Goal: Task Accomplishment & Management: Manage account settings

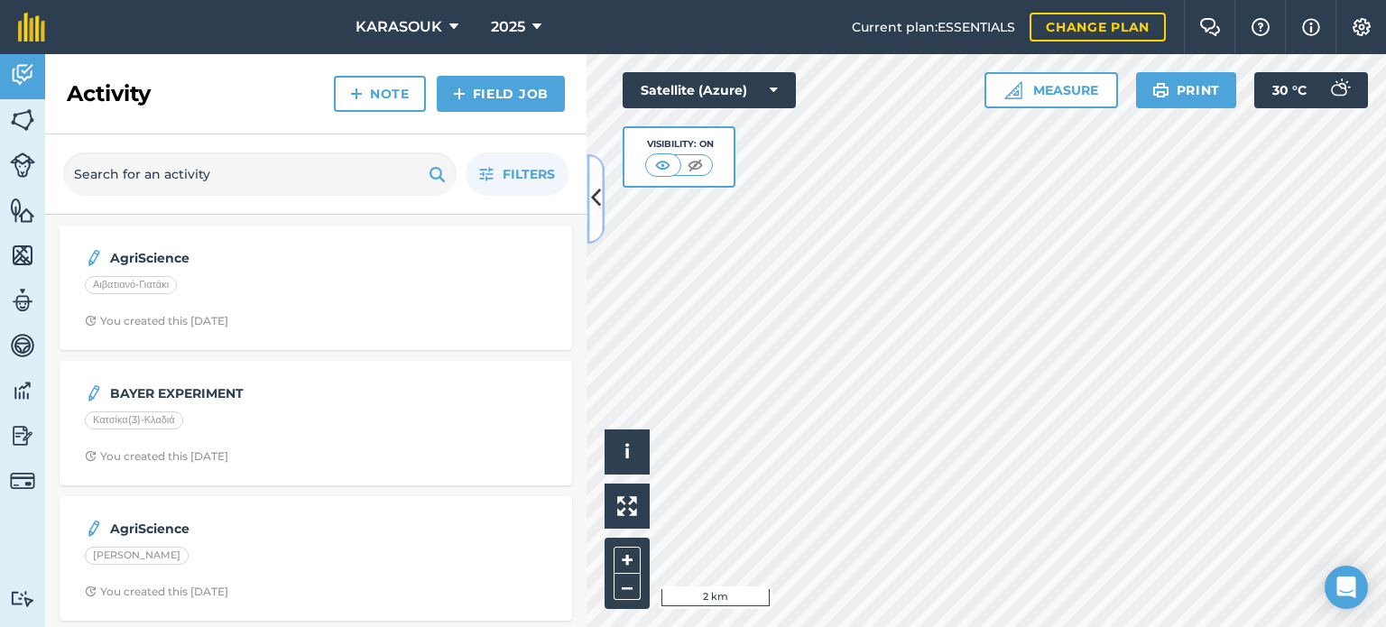
click at [592, 190] on icon at bounding box center [596, 199] width 10 height 32
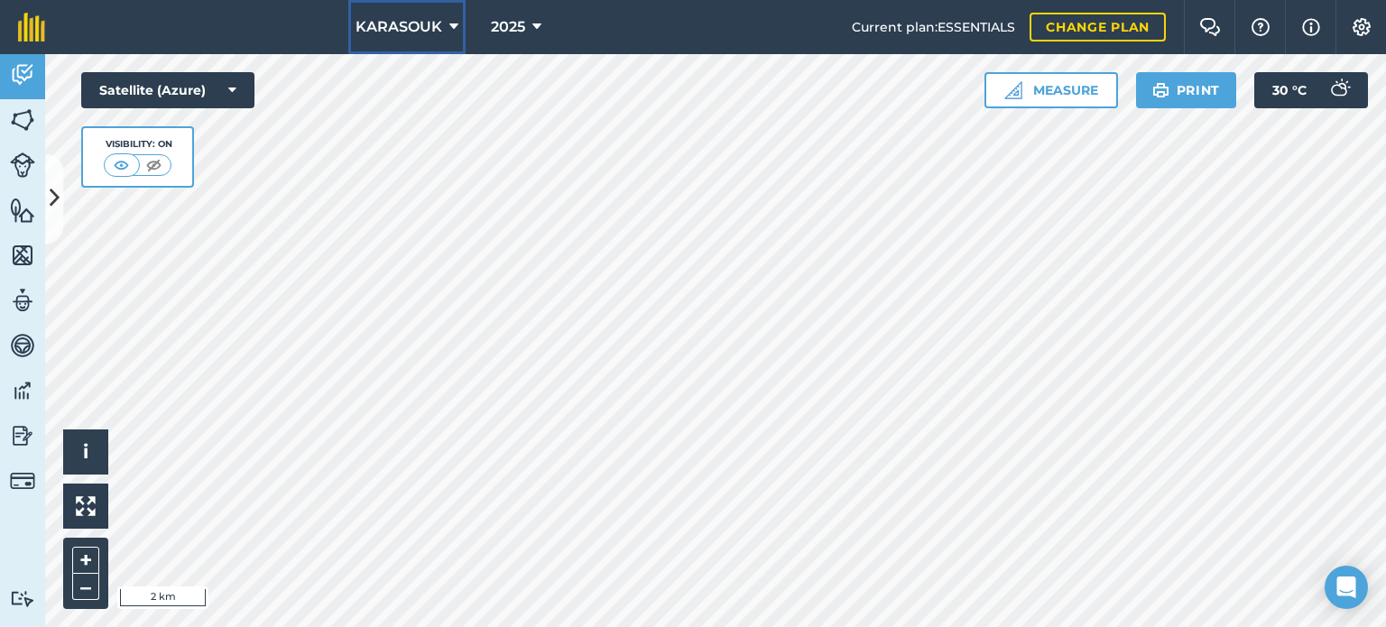
click at [451, 28] on icon at bounding box center [453, 27] width 9 height 22
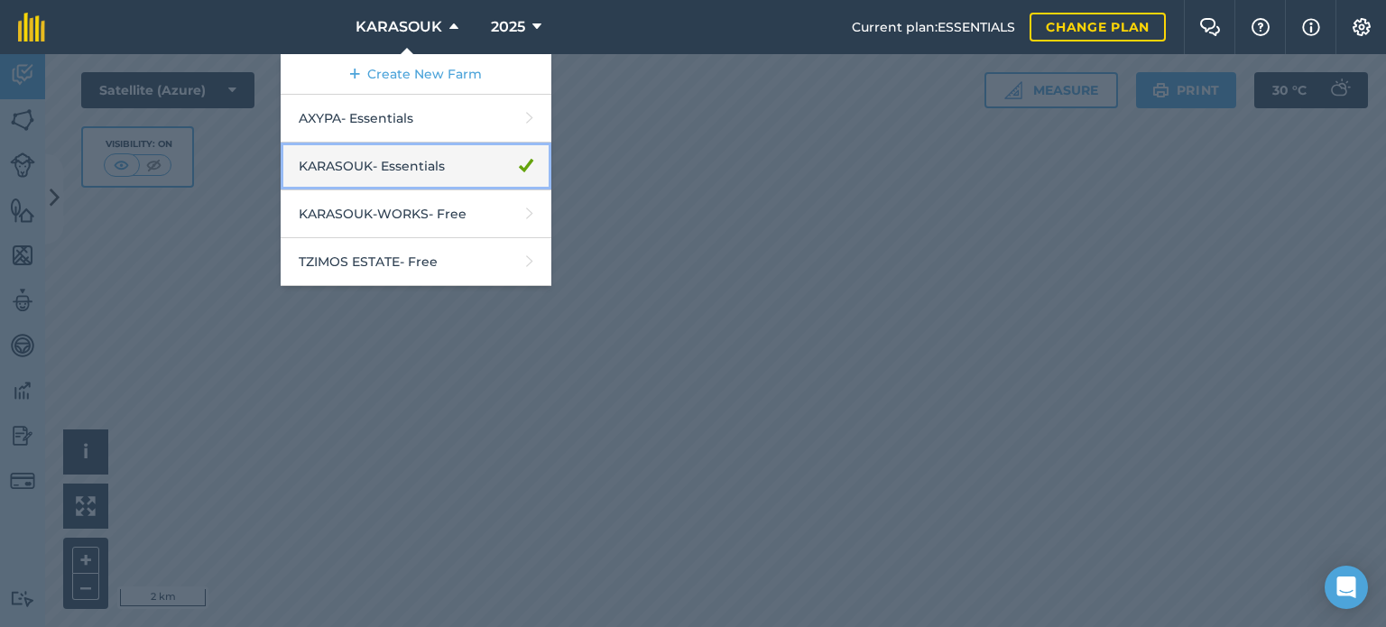
click at [384, 168] on link "KARASOUK - Essentials" at bounding box center [416, 167] width 271 height 48
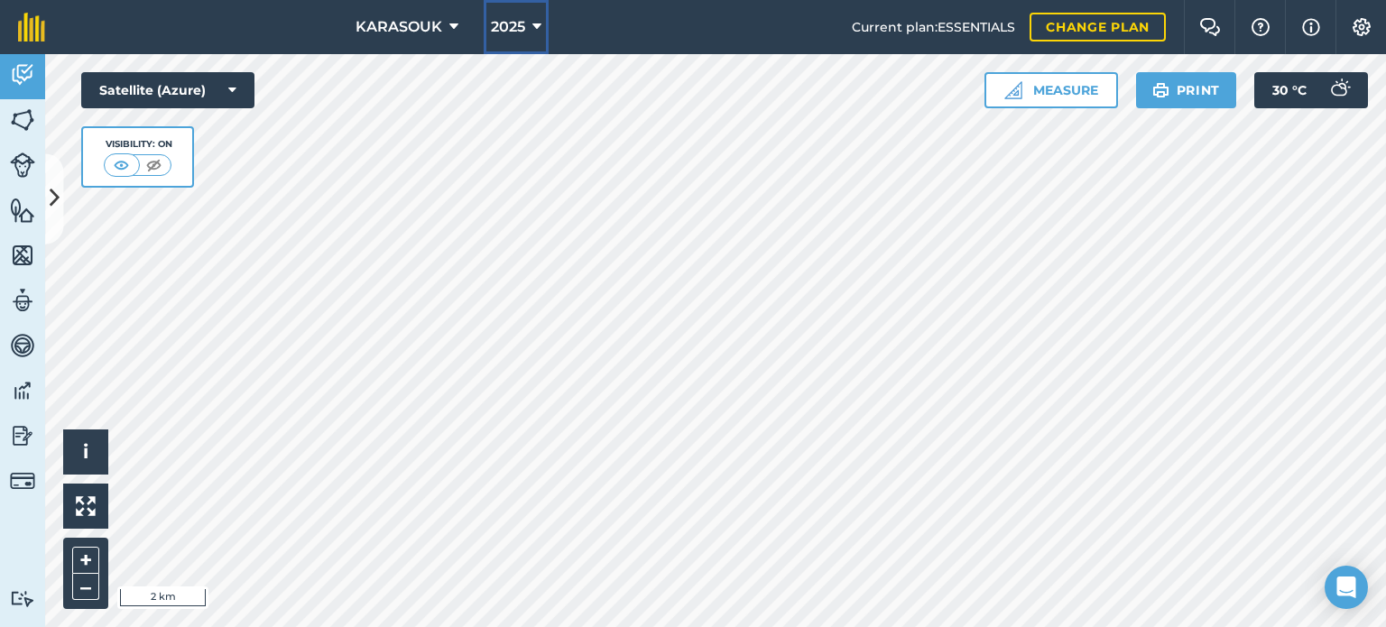
click at [538, 25] on icon at bounding box center [536, 27] width 9 height 22
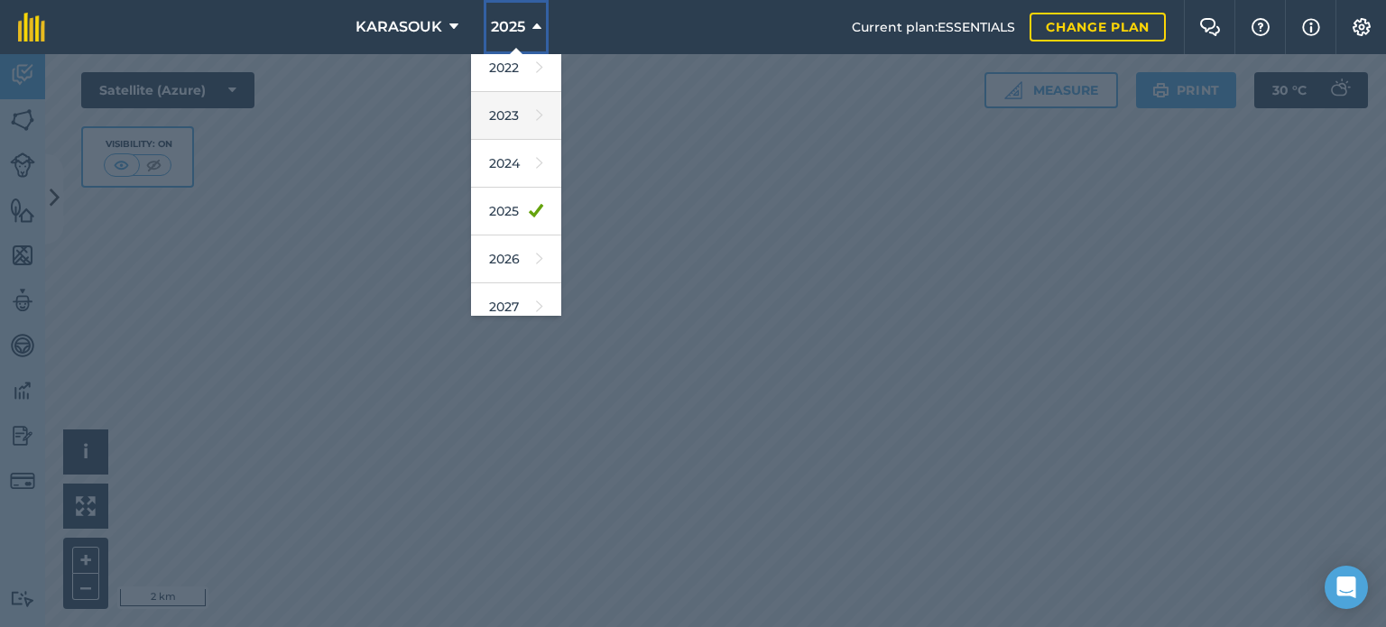
scroll to position [262, 0]
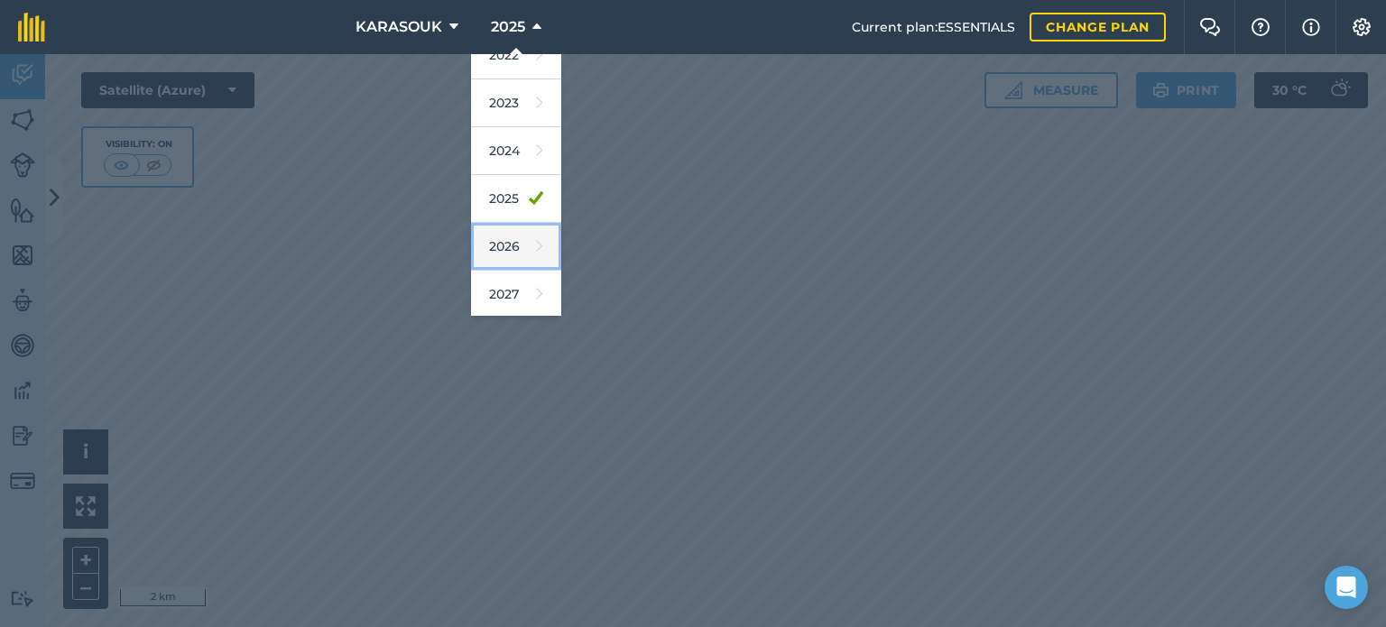
click at [515, 243] on link "2026" at bounding box center [516, 247] width 90 height 48
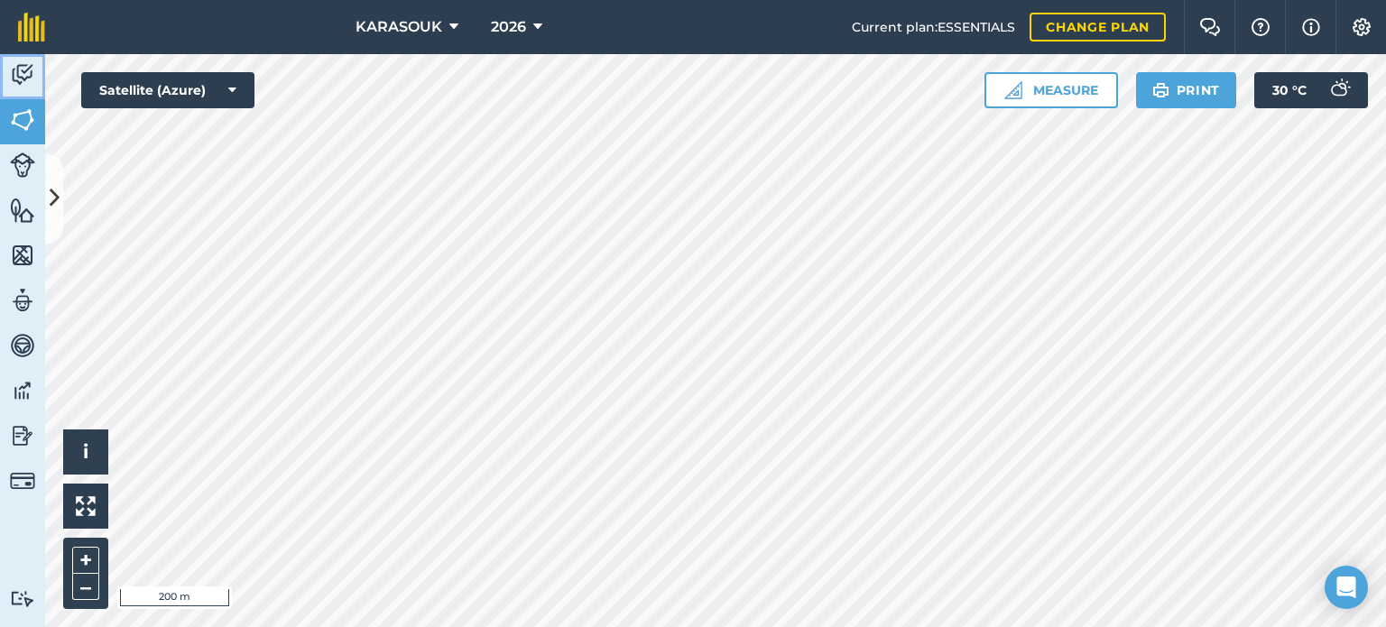
click at [35, 64] on link "Activity" at bounding box center [22, 76] width 45 height 45
click at [23, 73] on img at bounding box center [22, 74] width 25 height 27
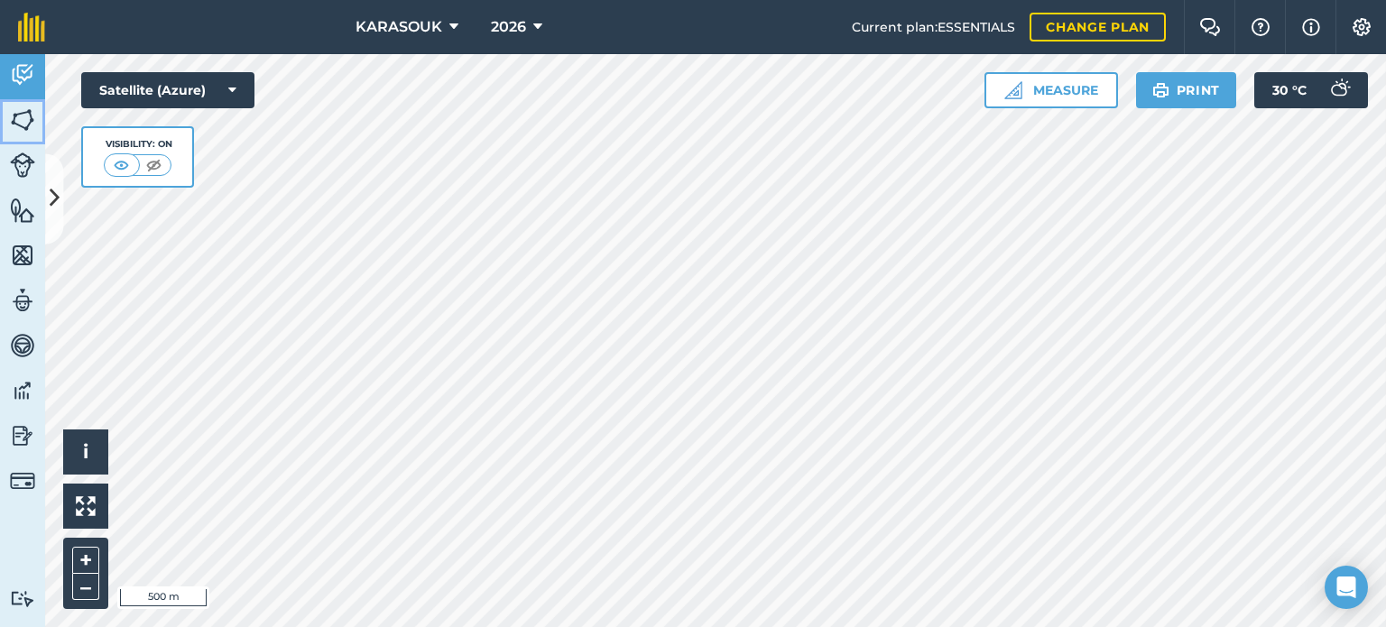
click at [24, 122] on img at bounding box center [22, 119] width 25 height 27
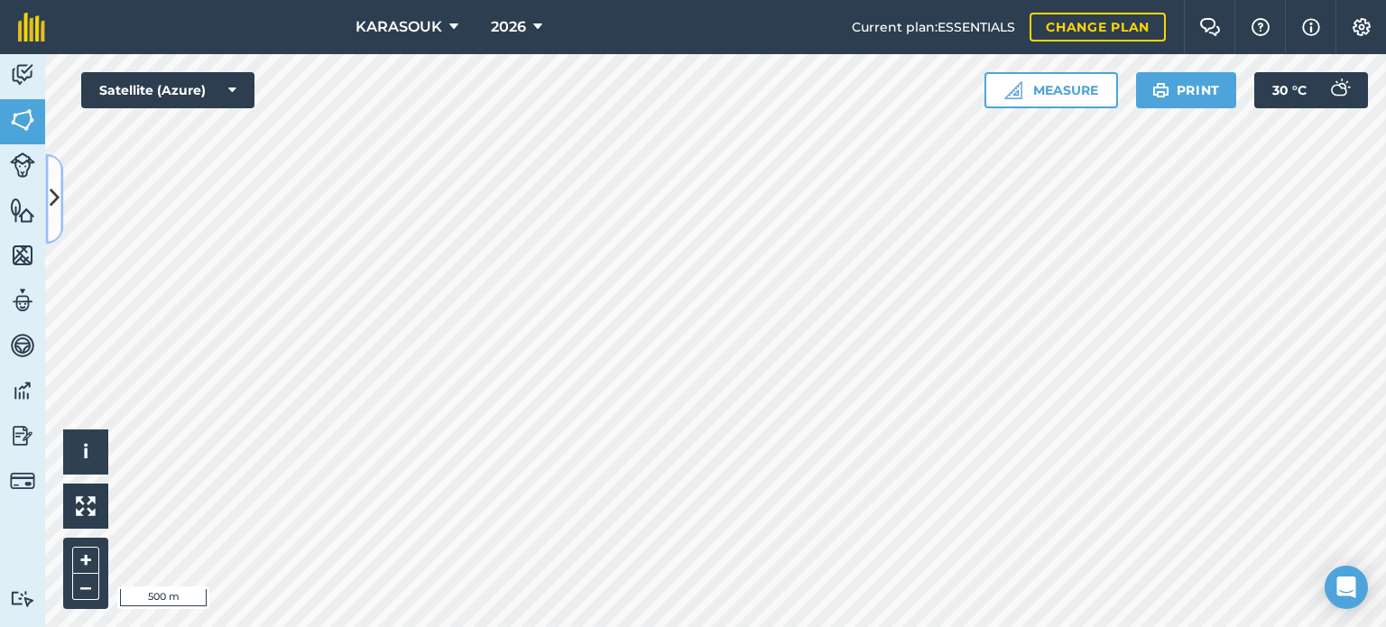
click at [54, 179] on button at bounding box center [54, 198] width 18 height 90
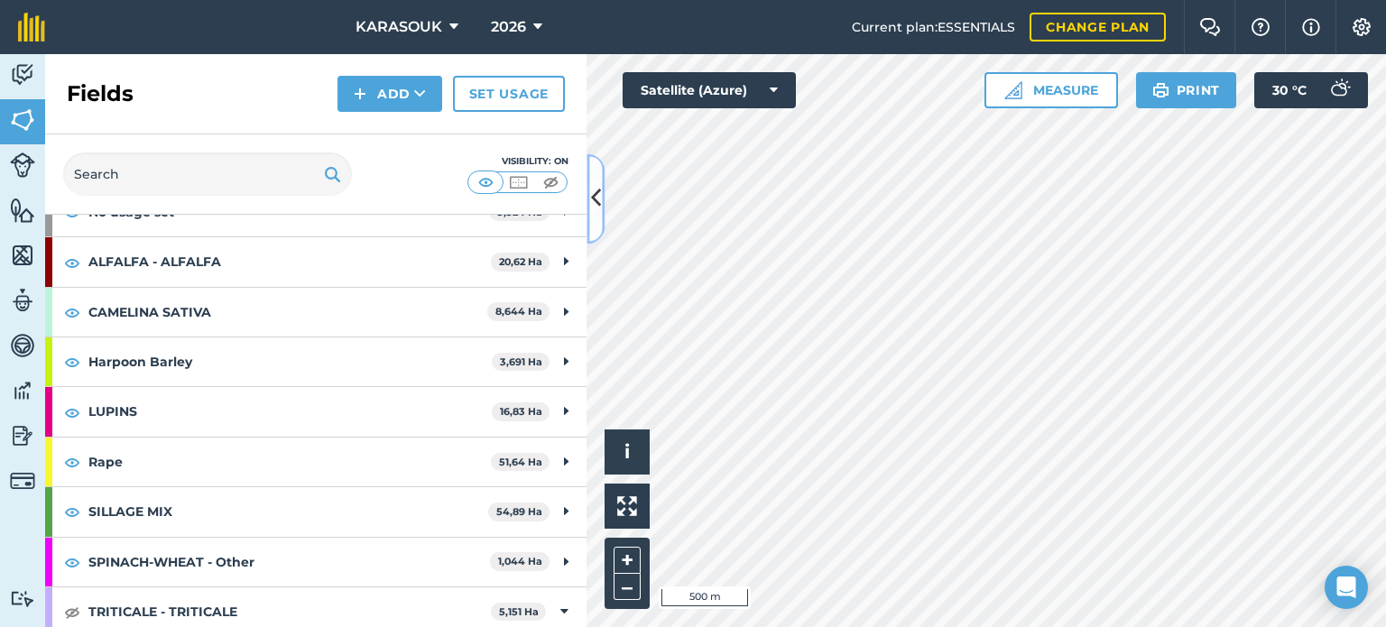
scroll to position [180, 0]
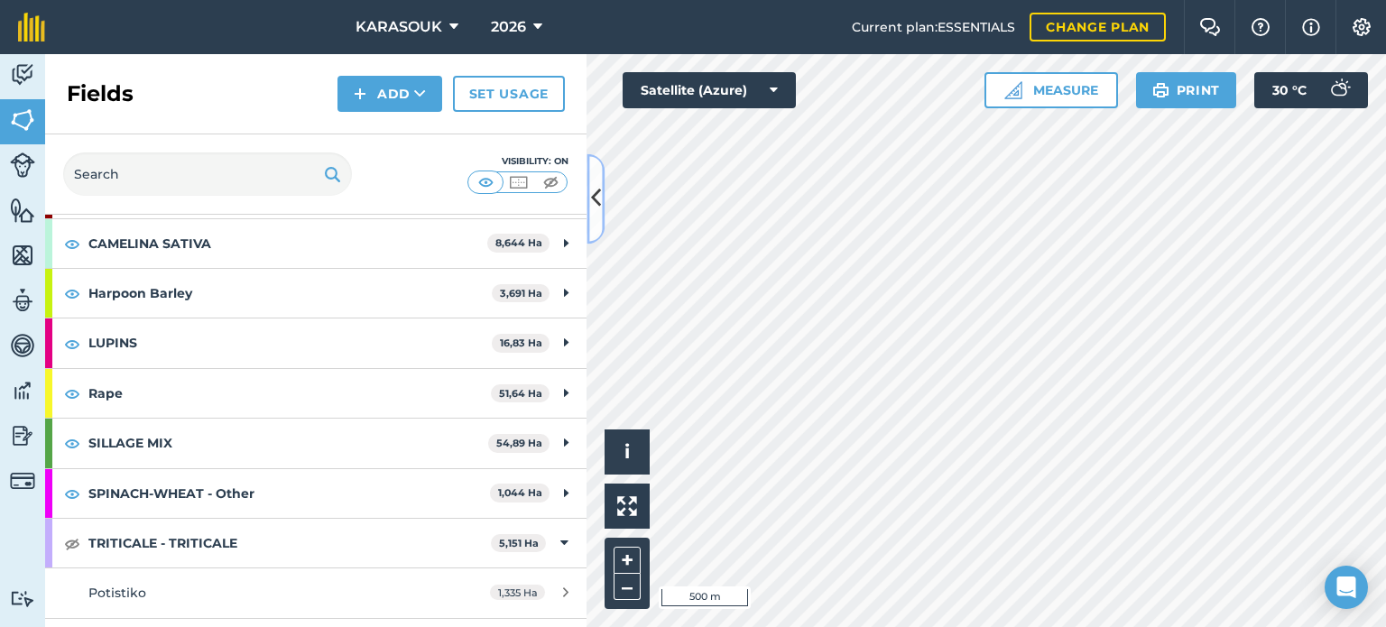
click at [592, 183] on icon at bounding box center [596, 199] width 10 height 32
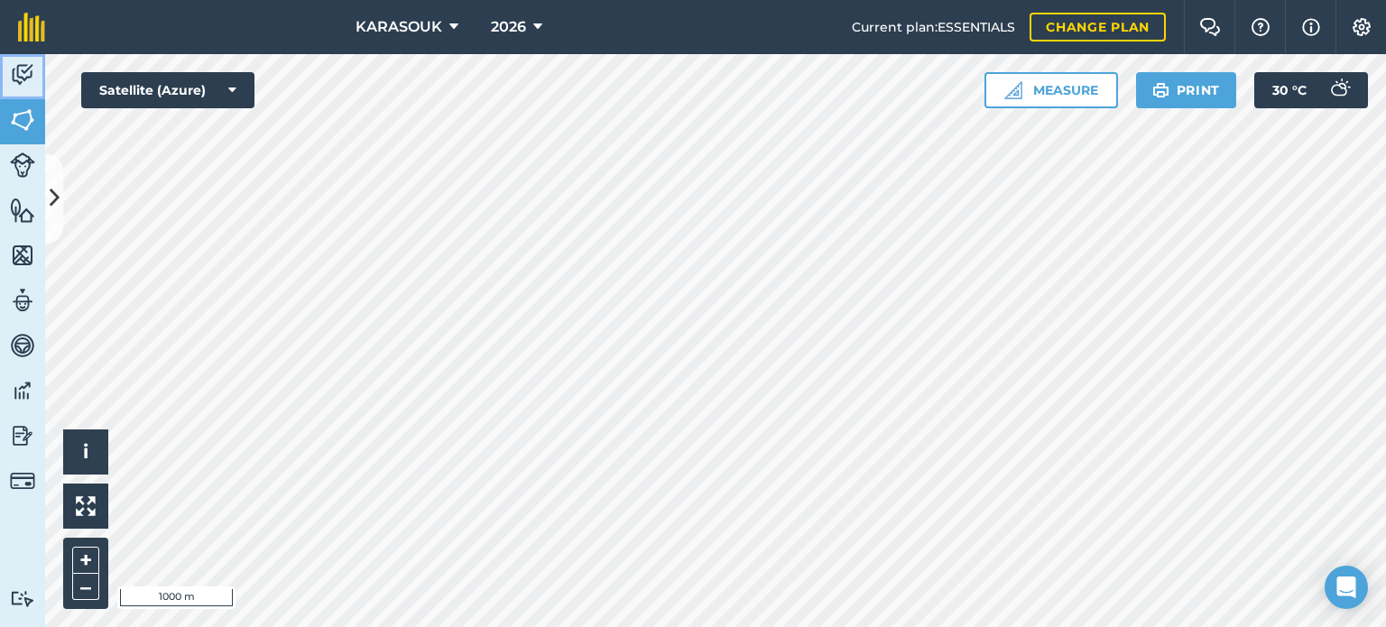
click at [30, 79] on img at bounding box center [22, 74] width 25 height 27
click at [54, 188] on icon at bounding box center [55, 199] width 10 height 32
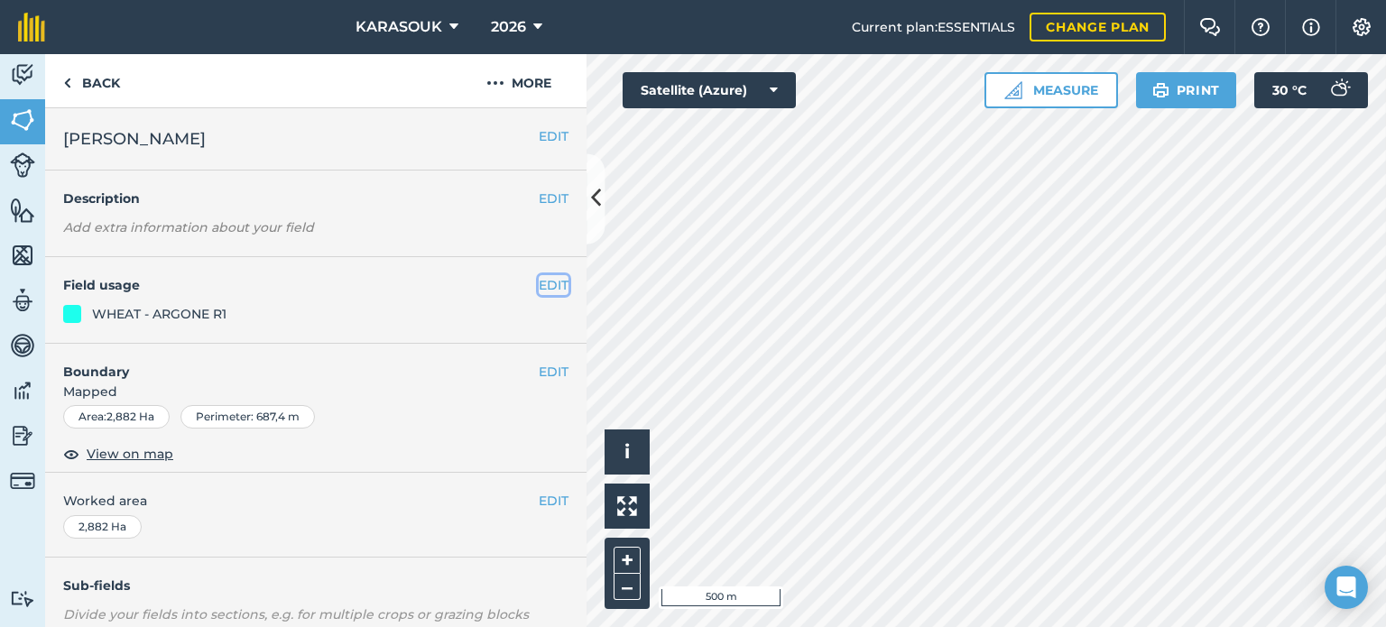
click at [539, 282] on button "EDIT" at bounding box center [554, 285] width 30 height 20
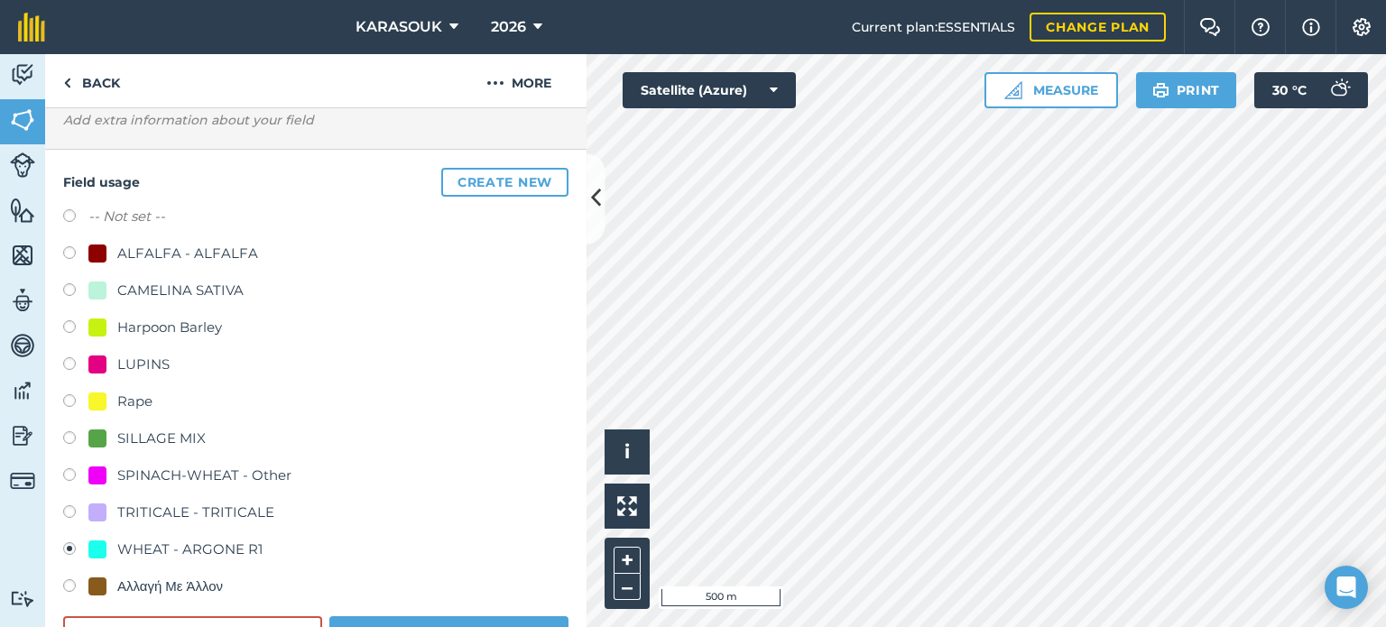
scroll to position [180, 0]
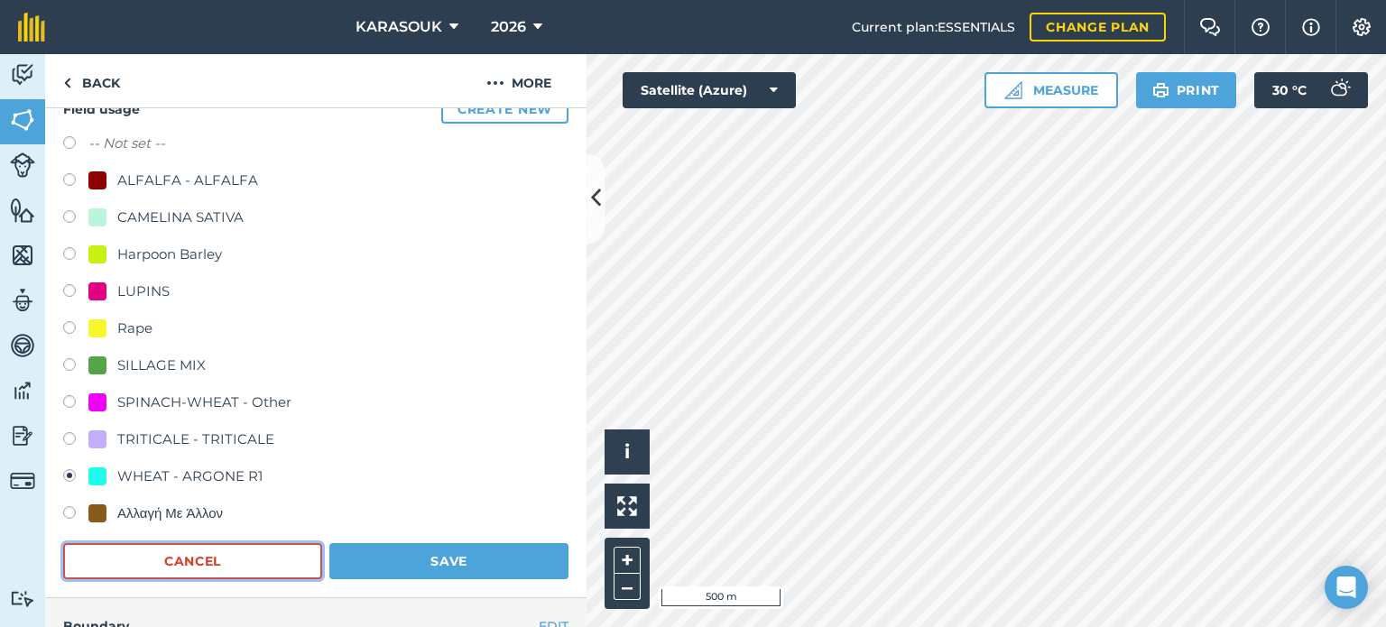
click at [236, 548] on button "Cancel" at bounding box center [192, 561] width 259 height 36
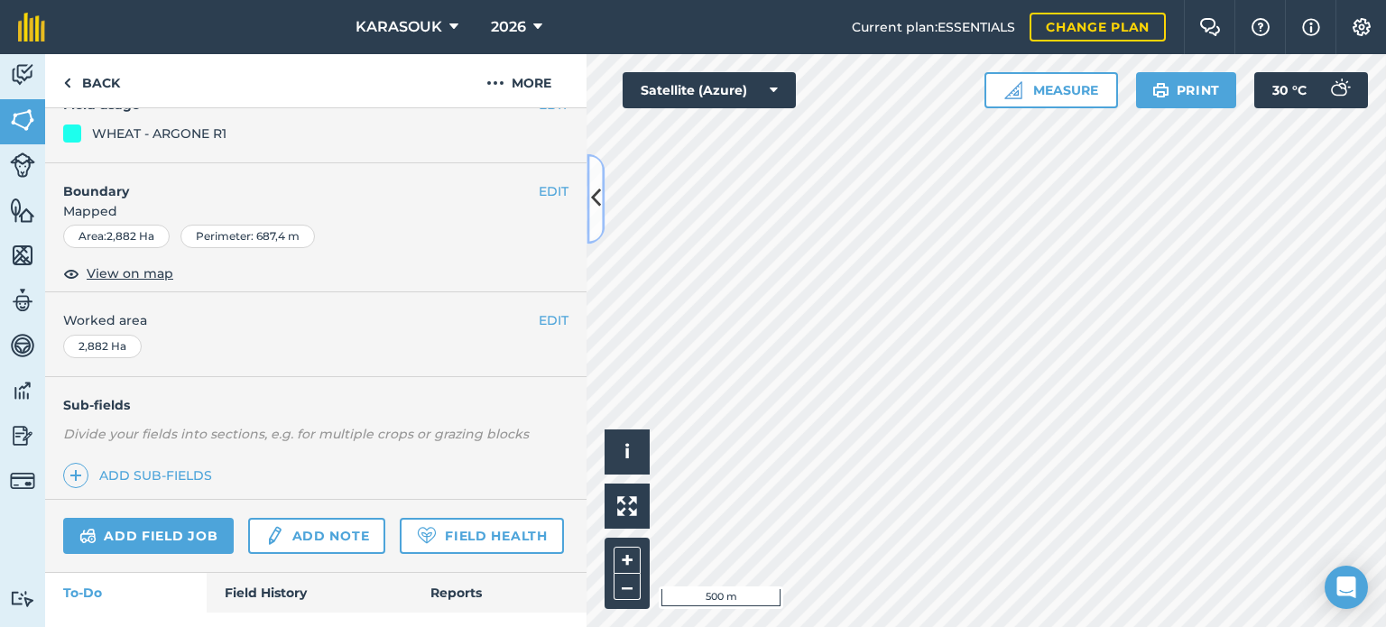
click at [588, 177] on button at bounding box center [596, 198] width 18 height 90
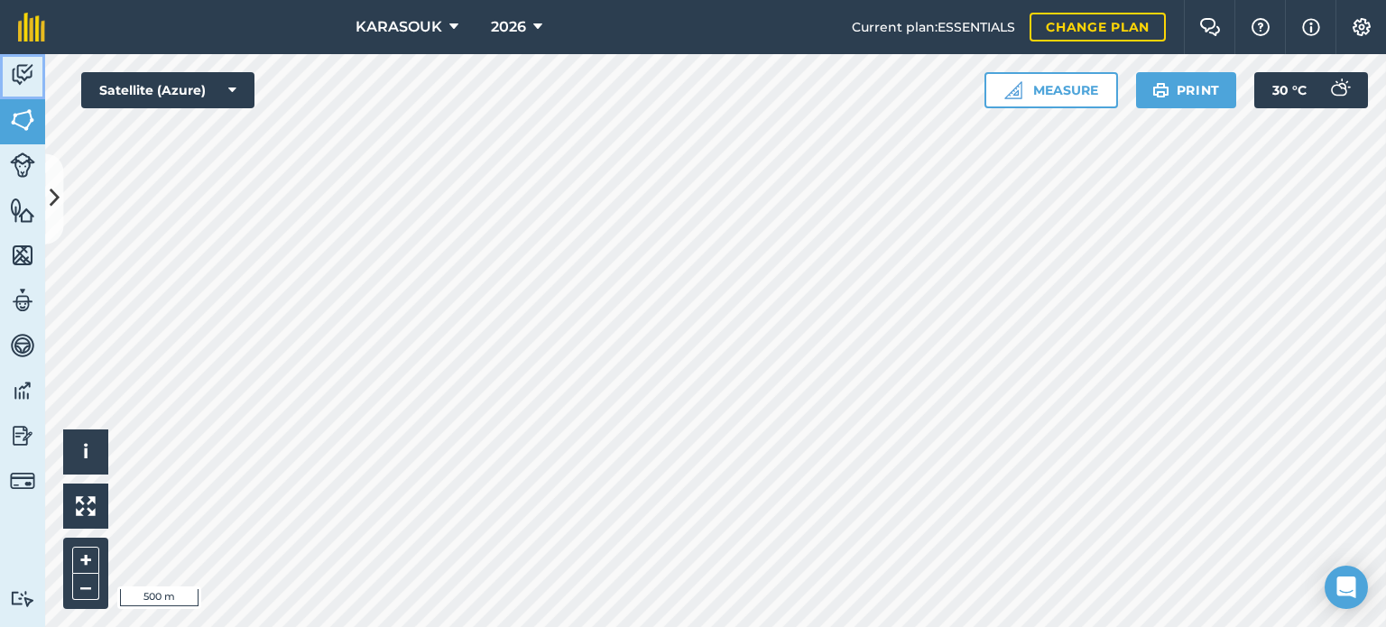
click at [14, 68] on img at bounding box center [22, 74] width 25 height 27
click at [23, 68] on img at bounding box center [22, 74] width 25 height 27
click at [20, 70] on img at bounding box center [22, 74] width 25 height 27
click at [28, 78] on img at bounding box center [22, 74] width 25 height 27
click at [11, 78] on img at bounding box center [22, 74] width 25 height 27
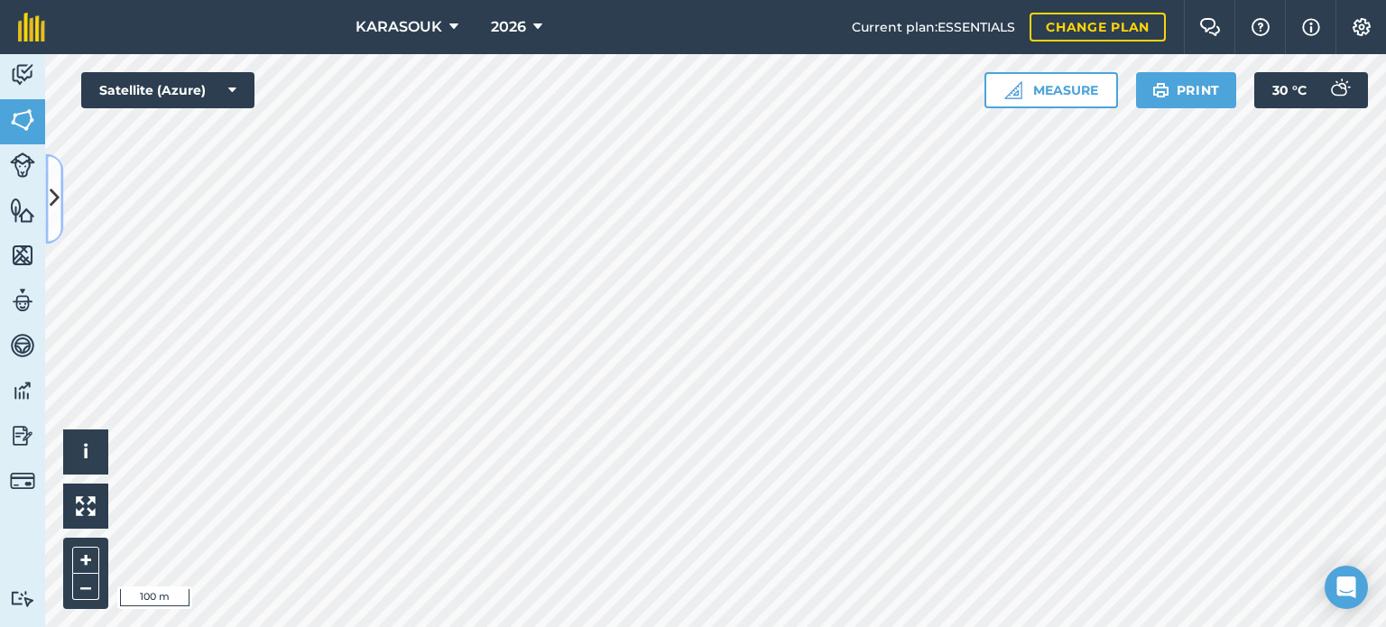
click at [60, 200] on button at bounding box center [54, 198] width 18 height 90
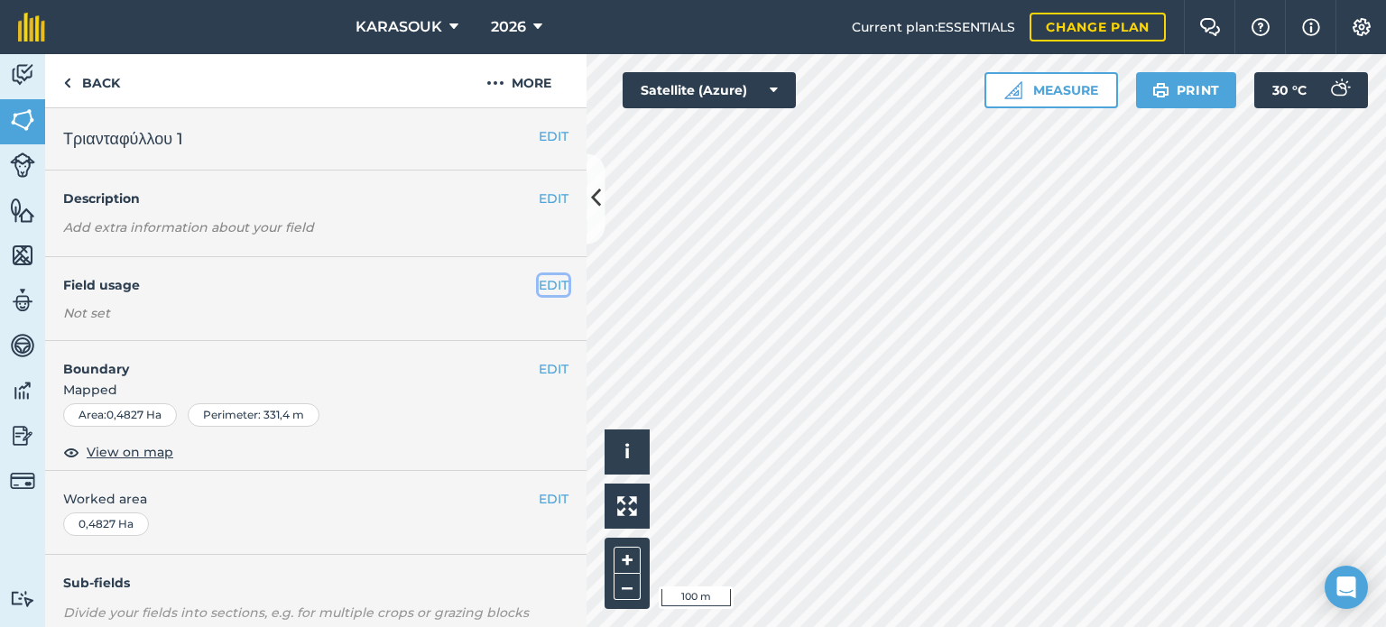
click at [549, 282] on button "EDIT" at bounding box center [554, 285] width 30 height 20
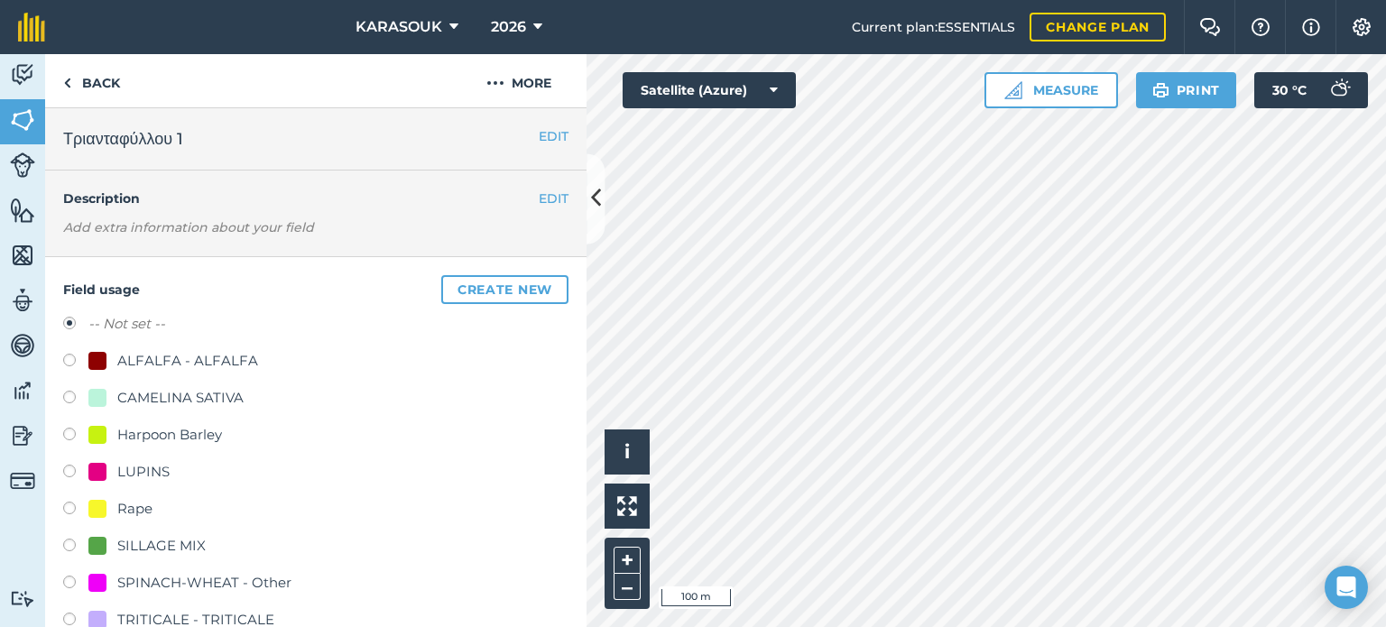
click at [72, 508] on label at bounding box center [75, 511] width 25 height 18
radio input "true"
radio input "false"
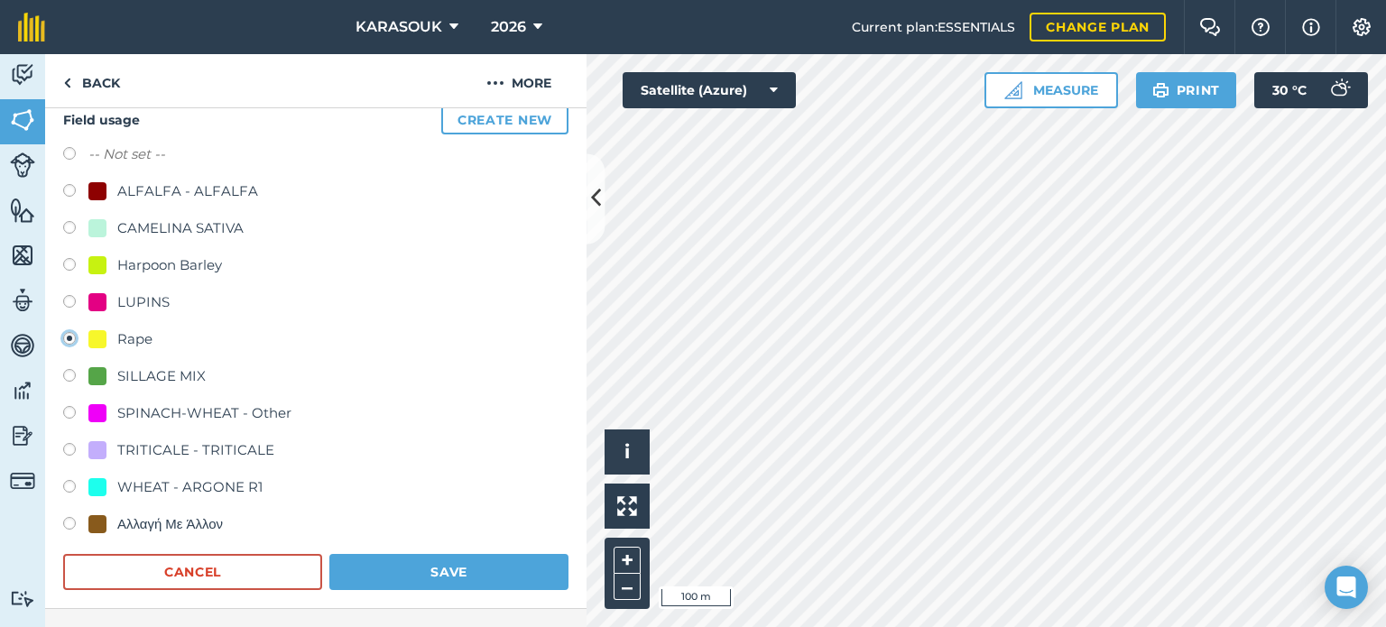
scroll to position [180, 0]
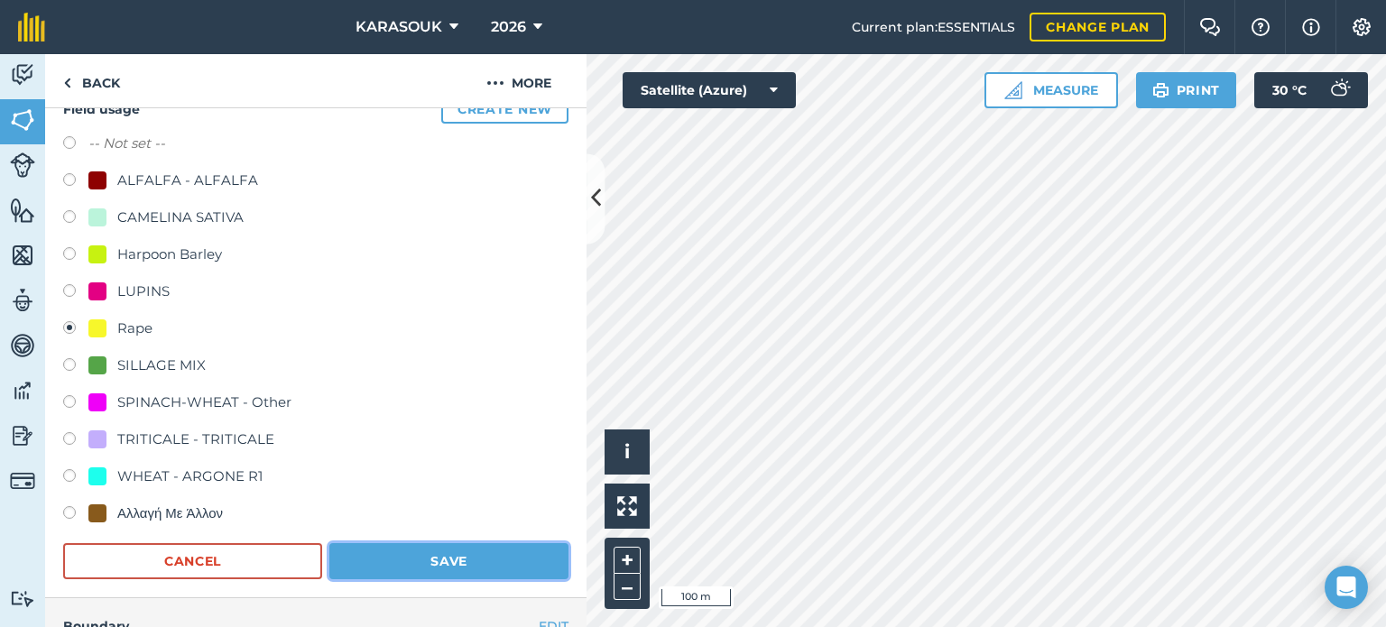
click at [448, 562] on button "Save" at bounding box center [448, 561] width 239 height 36
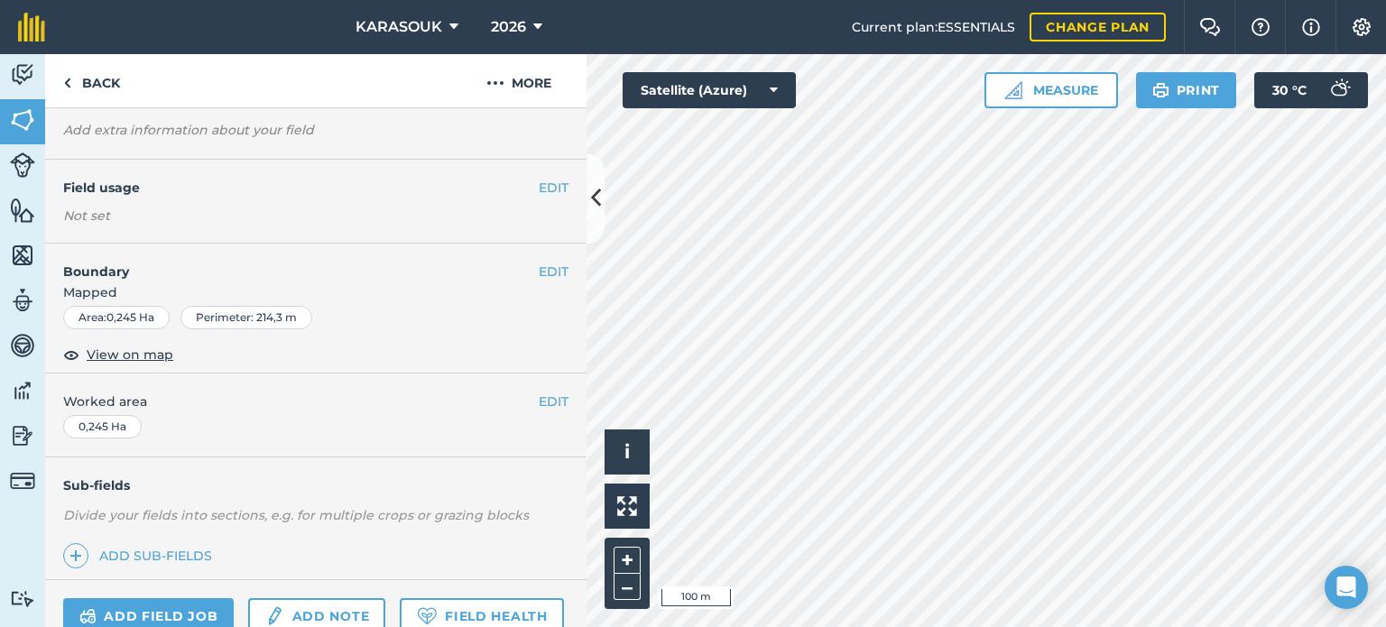
scroll to position [90, 0]
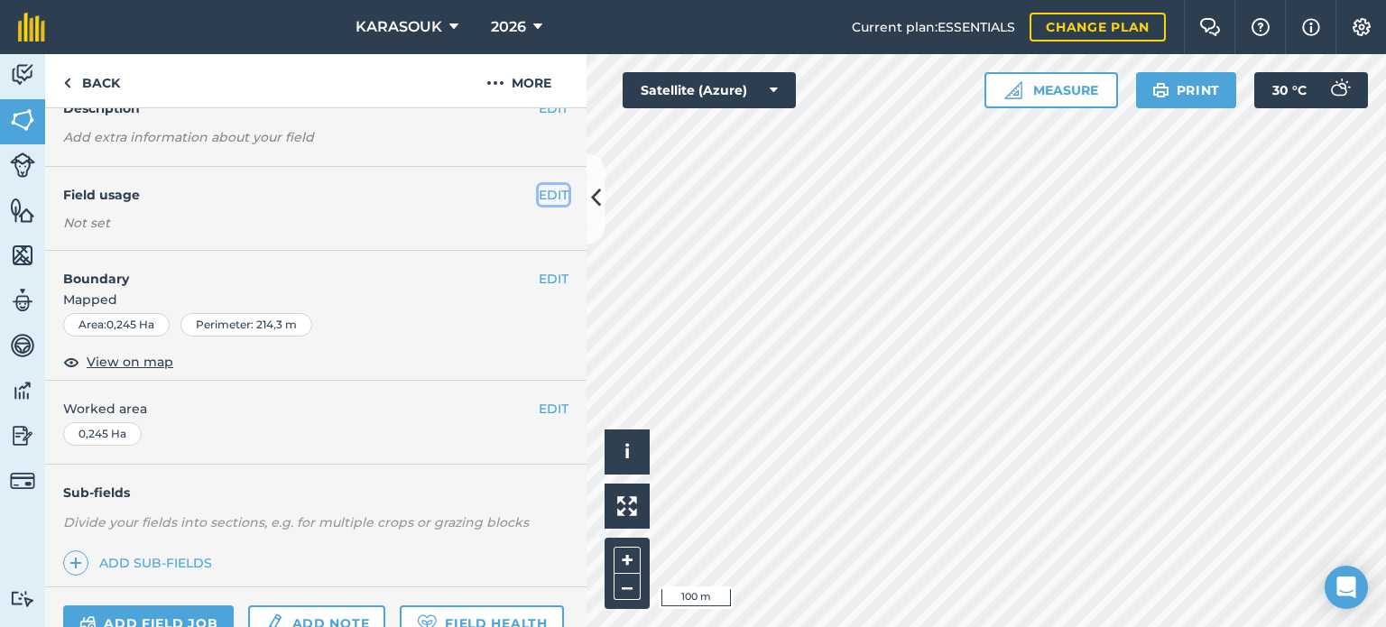
click at [539, 191] on button "EDIT" at bounding box center [554, 195] width 30 height 20
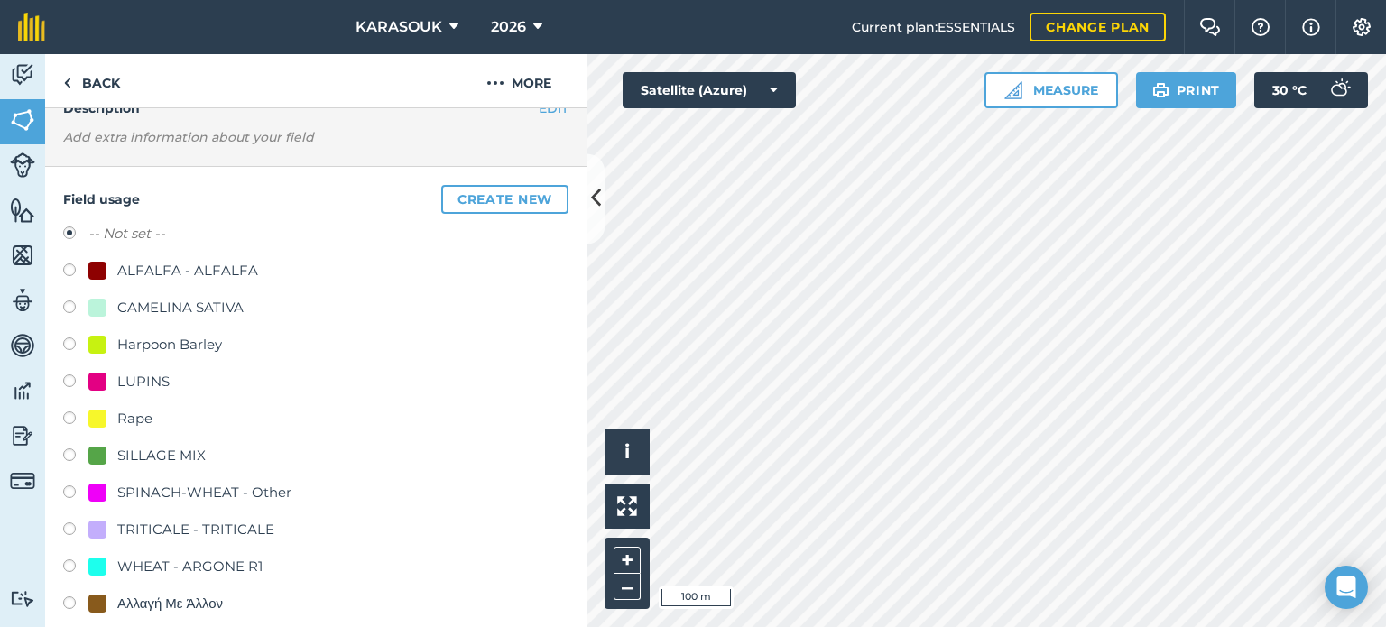
click at [98, 419] on div at bounding box center [97, 419] width 18 height 18
radio input "true"
radio input "false"
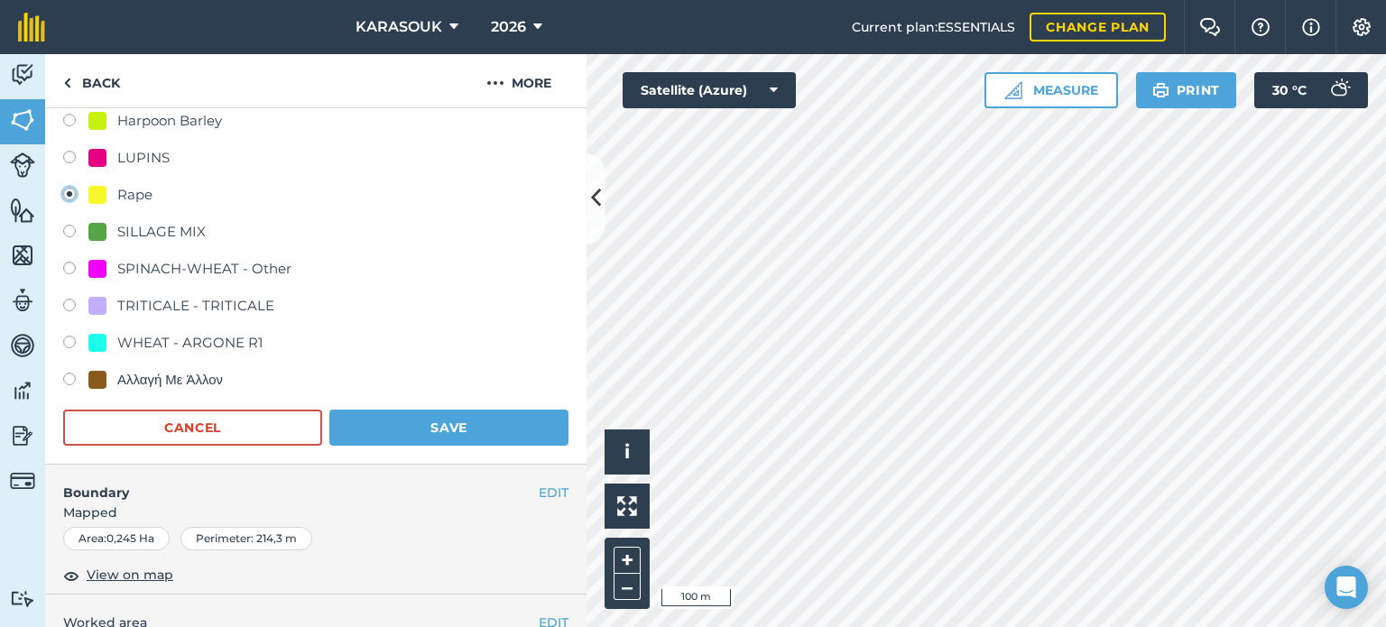
scroll to position [361, 0]
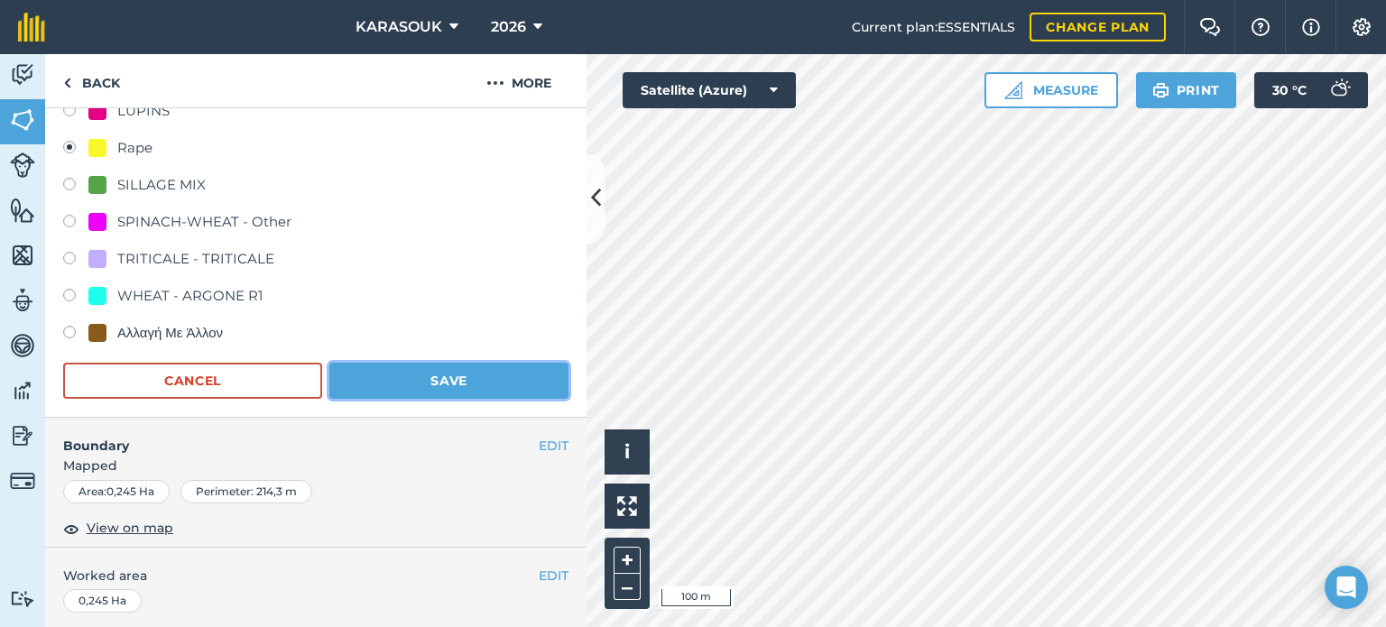
click at [449, 383] on button "Save" at bounding box center [448, 381] width 239 height 36
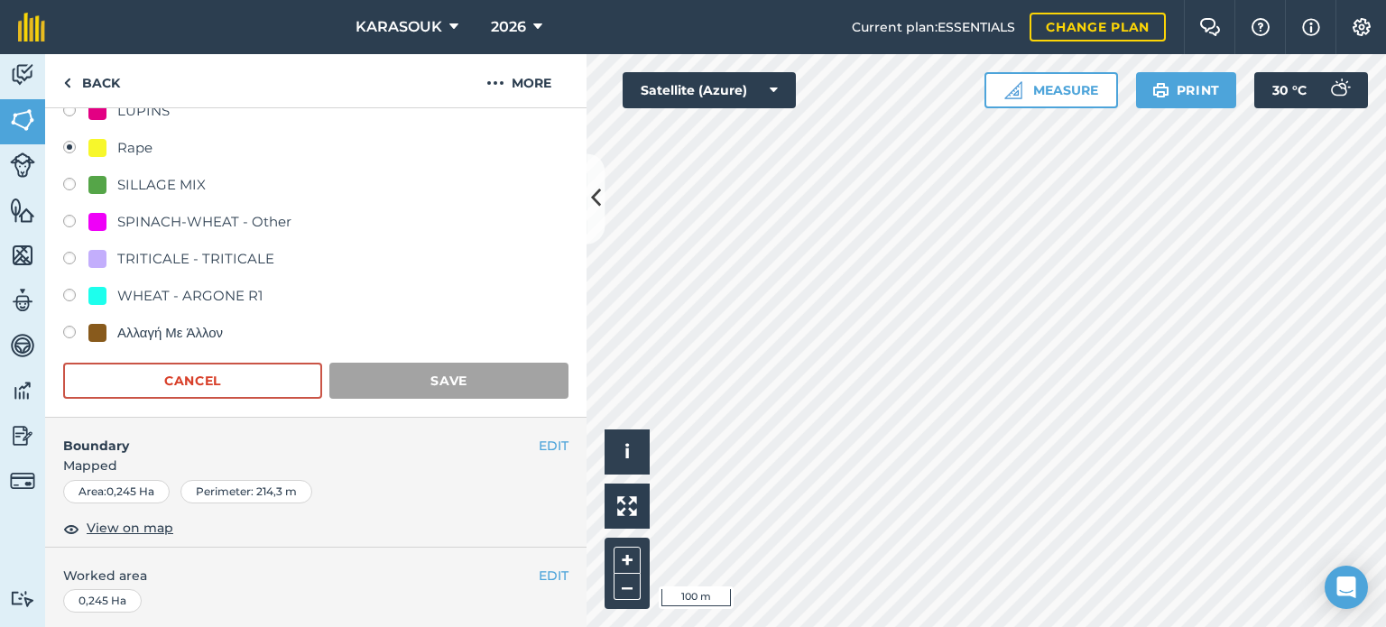
scroll to position [270, 0]
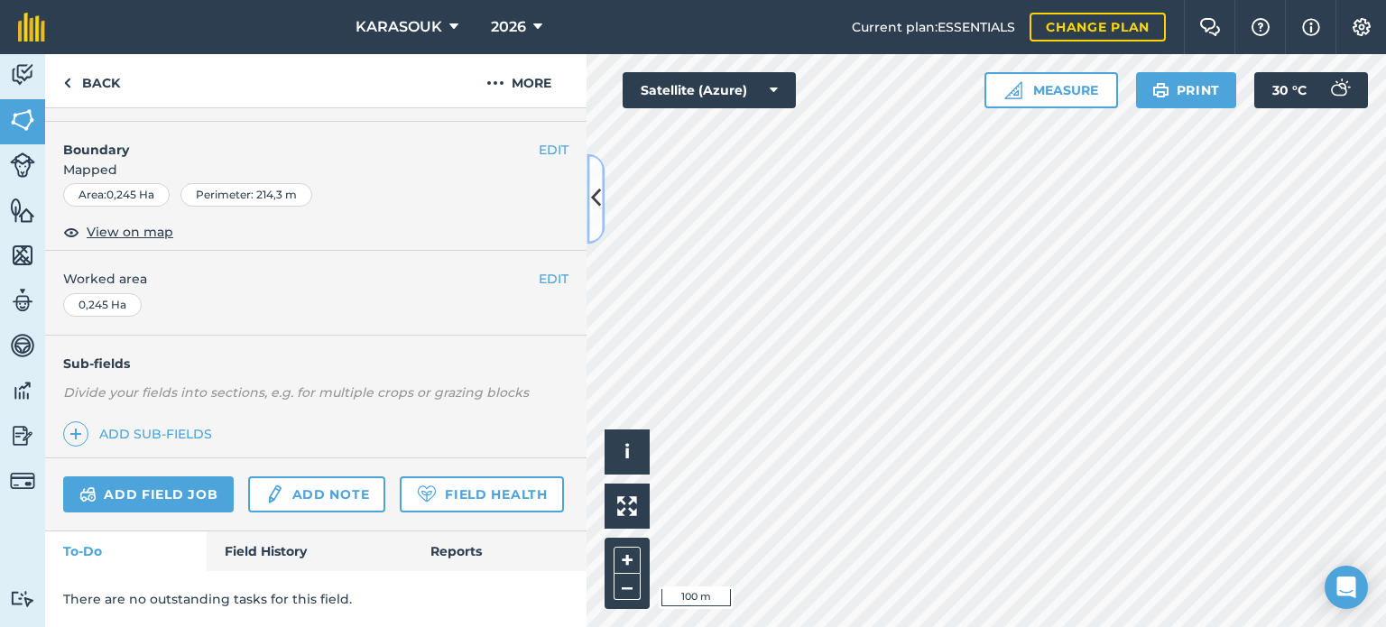
click at [592, 202] on icon at bounding box center [596, 199] width 10 height 32
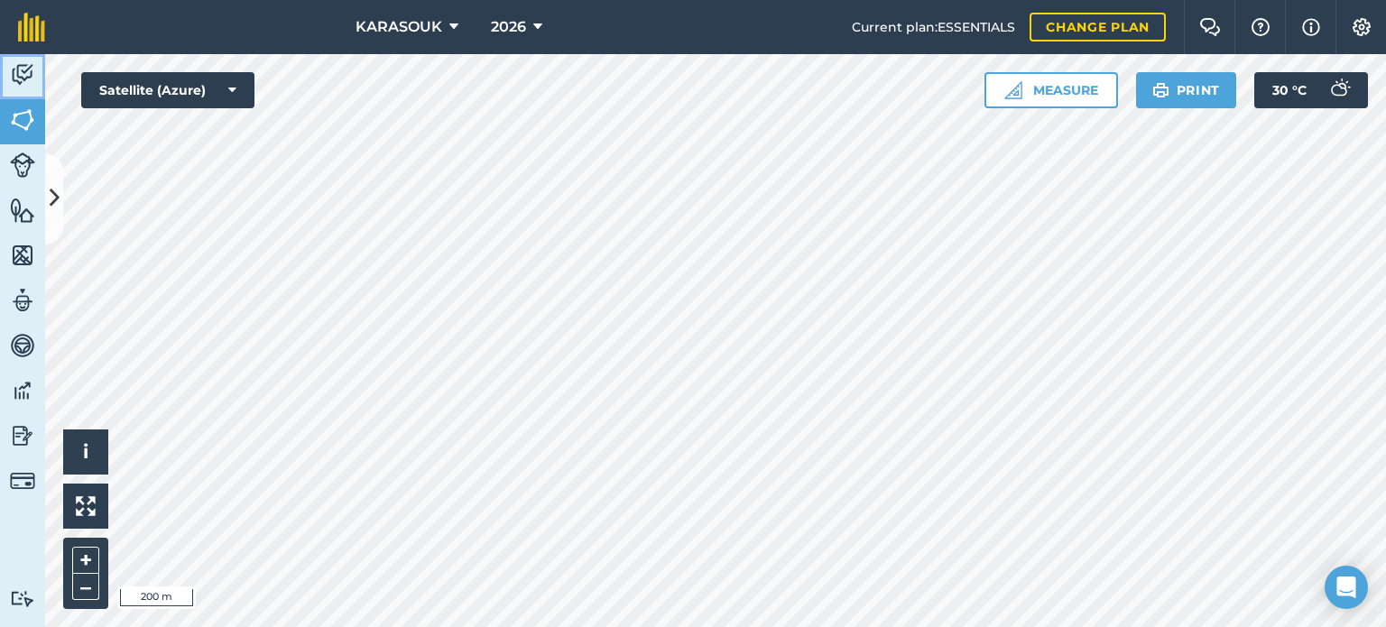
click at [21, 71] on img at bounding box center [22, 74] width 25 height 27
click at [27, 78] on img at bounding box center [22, 74] width 25 height 27
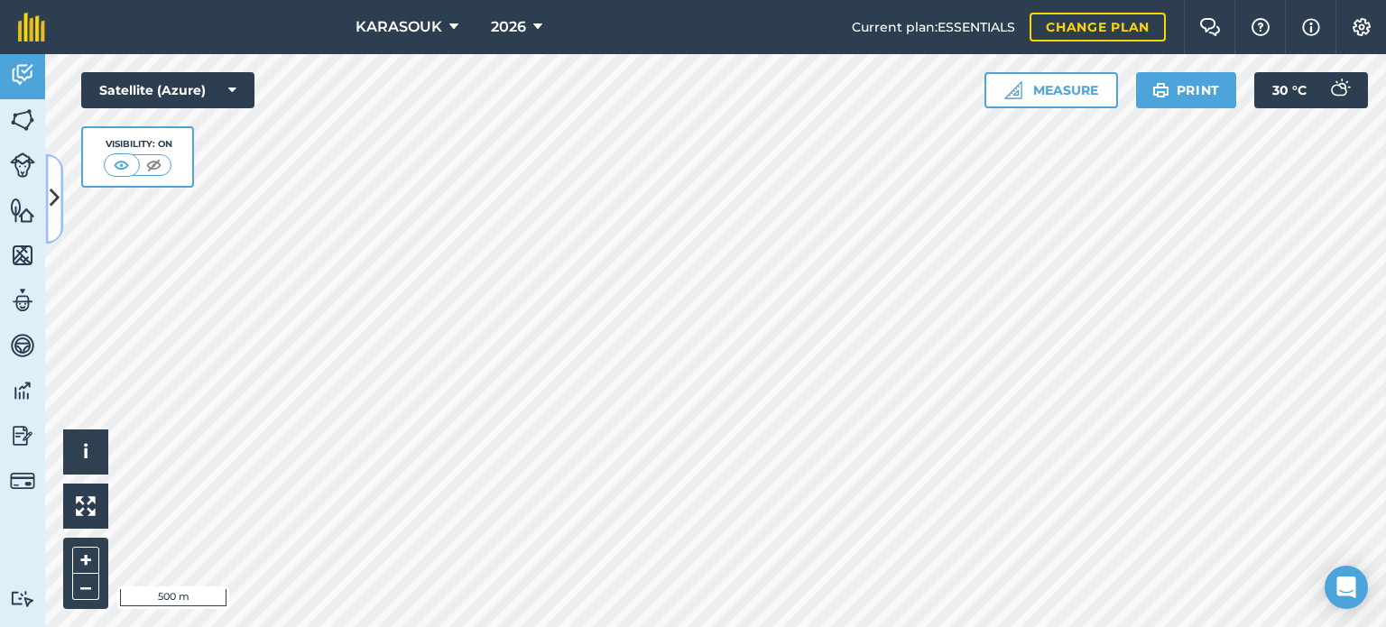
click at [56, 201] on icon at bounding box center [55, 199] width 10 height 32
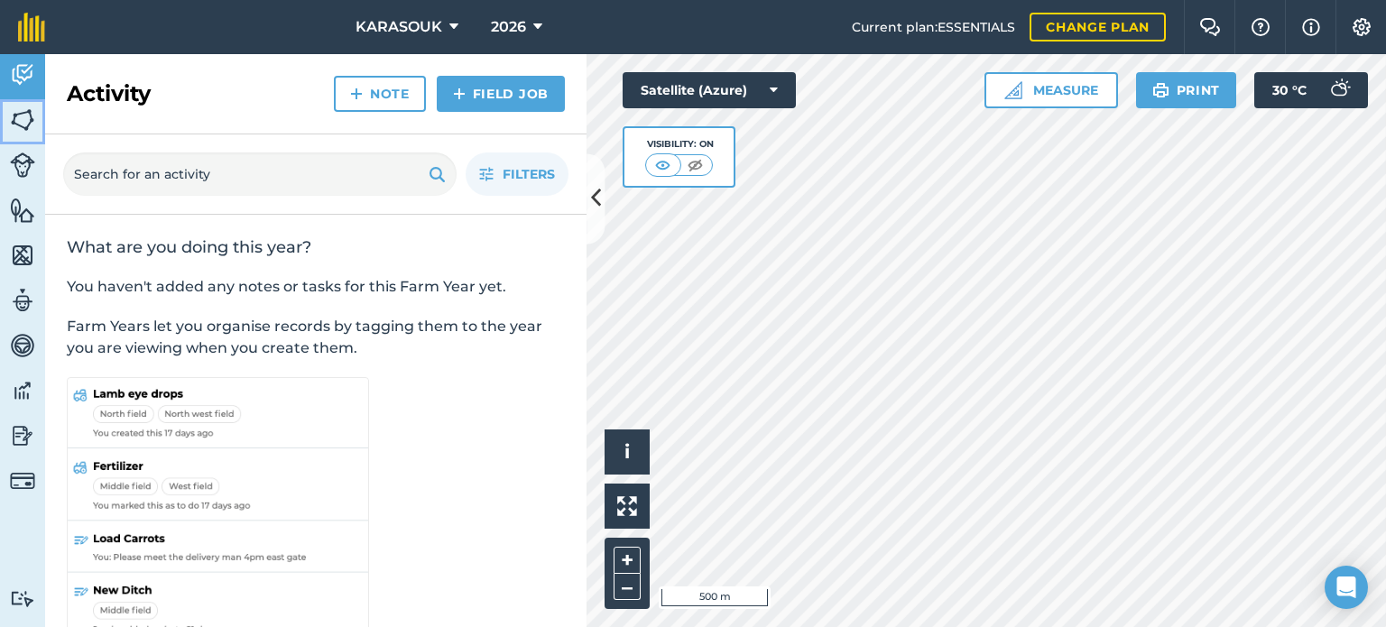
click at [24, 115] on img at bounding box center [22, 119] width 25 height 27
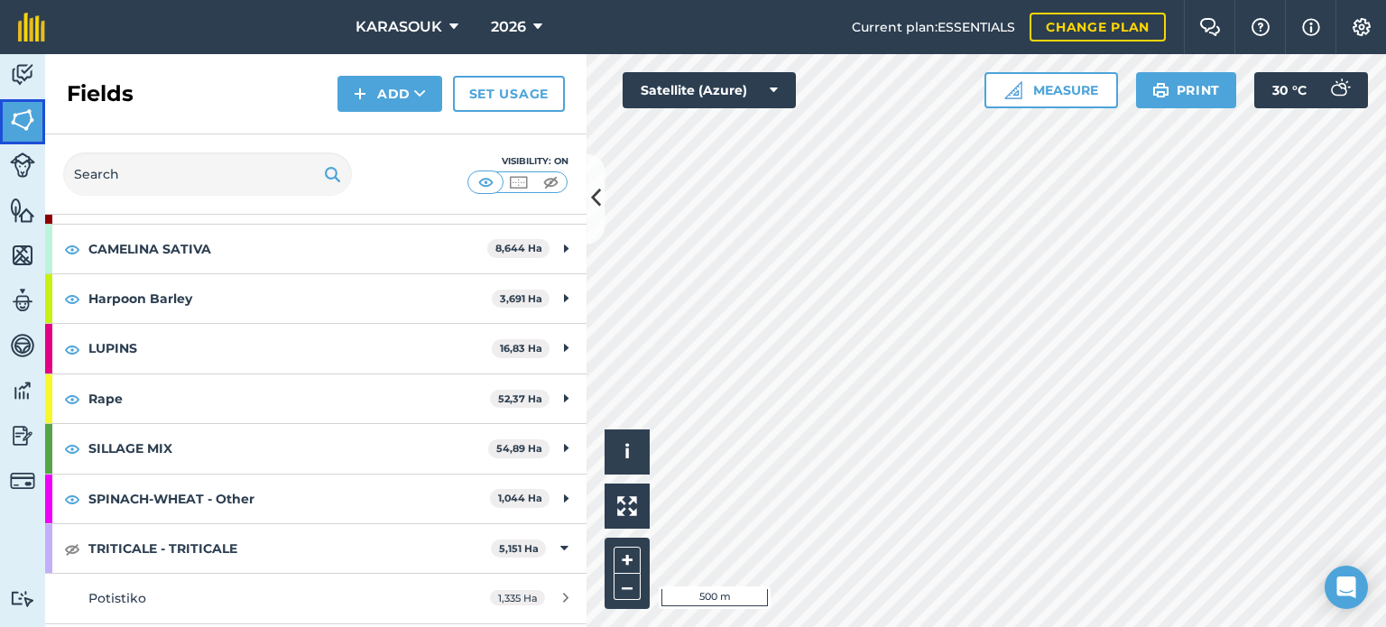
scroll to position [180, 0]
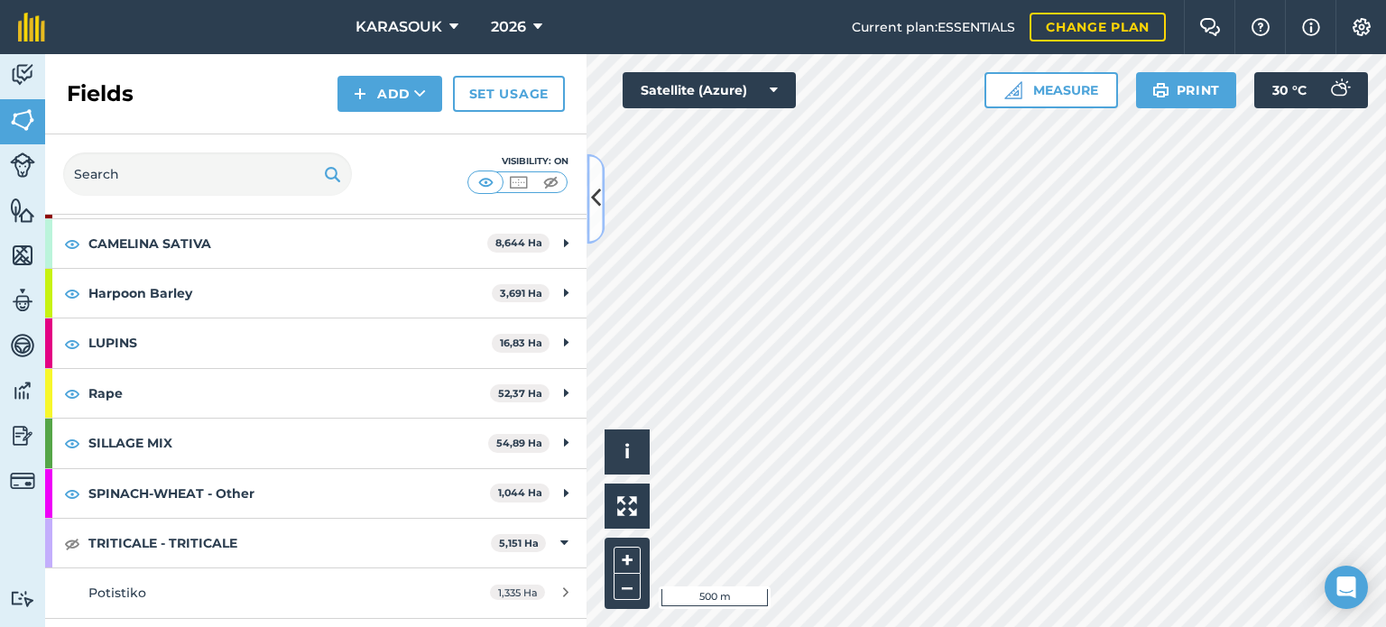
click at [588, 200] on button at bounding box center [596, 198] width 18 height 90
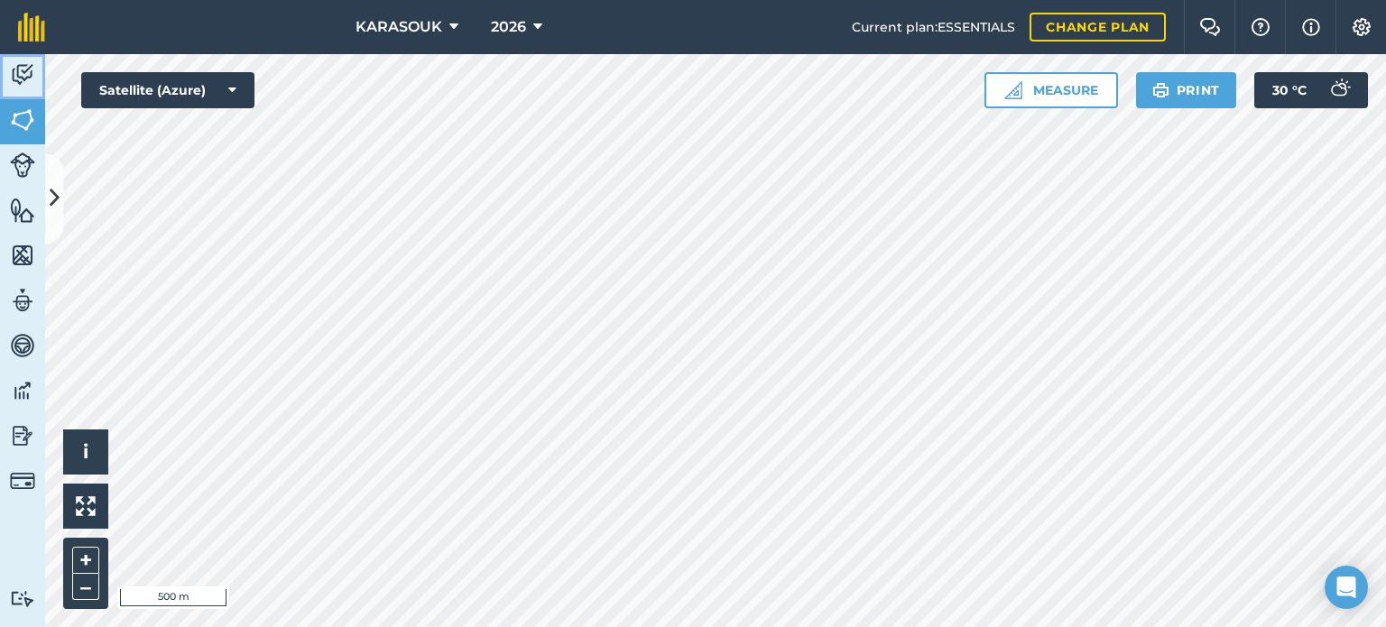
click at [4, 64] on link "Activity" at bounding box center [22, 76] width 45 height 45
